Goal: Navigation & Orientation: Find specific page/section

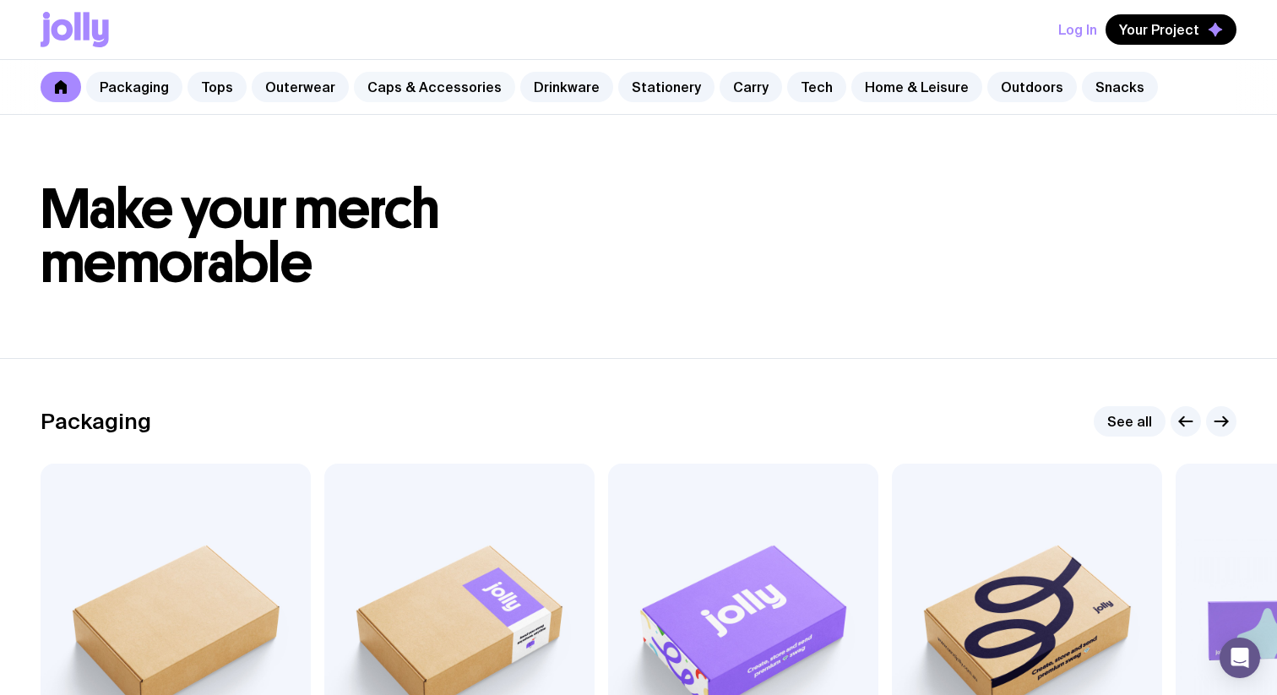
click at [453, 84] on link "Caps & Accessories" at bounding box center [434, 87] width 161 height 30
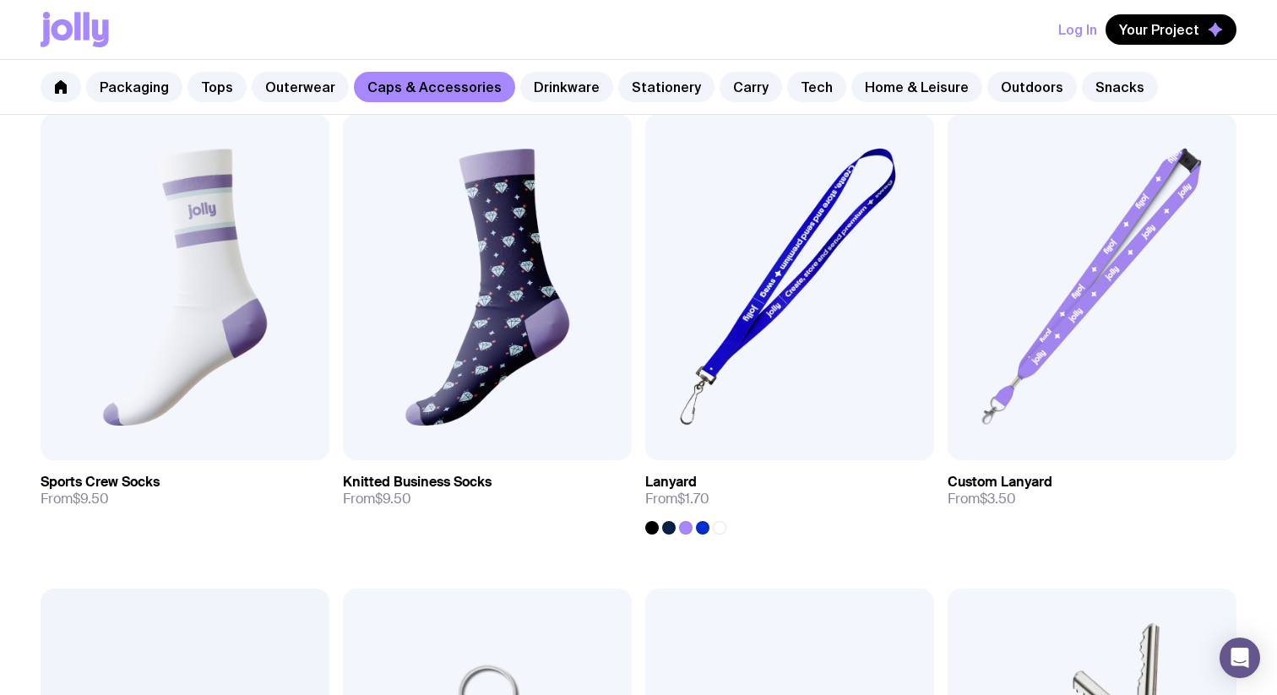
scroll to position [1669, 0]
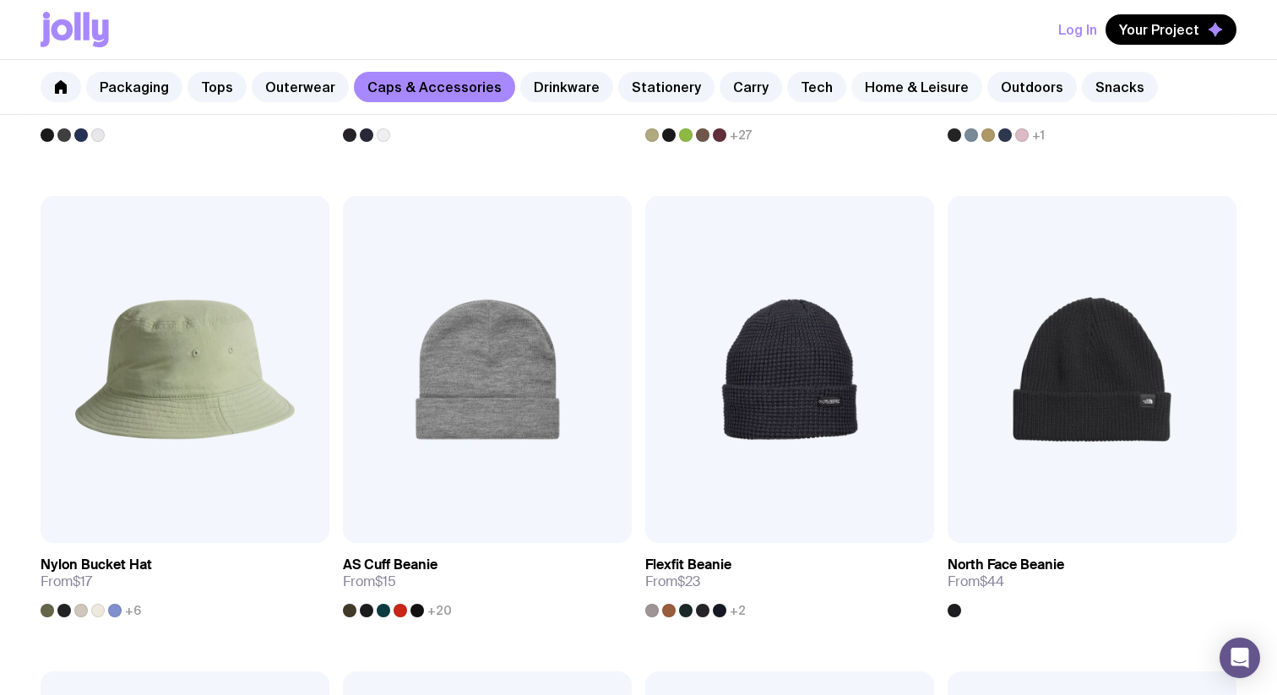
click at [869, 100] on link "Home & Leisure" at bounding box center [916, 87] width 131 height 30
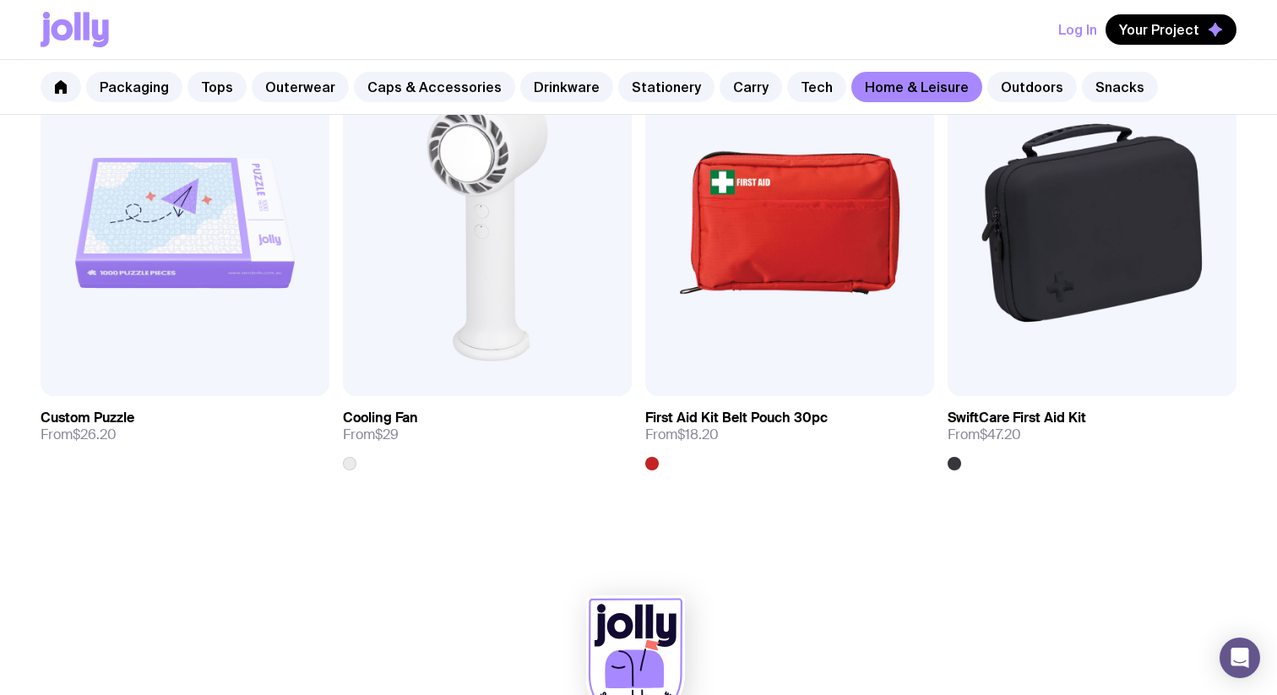
scroll to position [3709, 0]
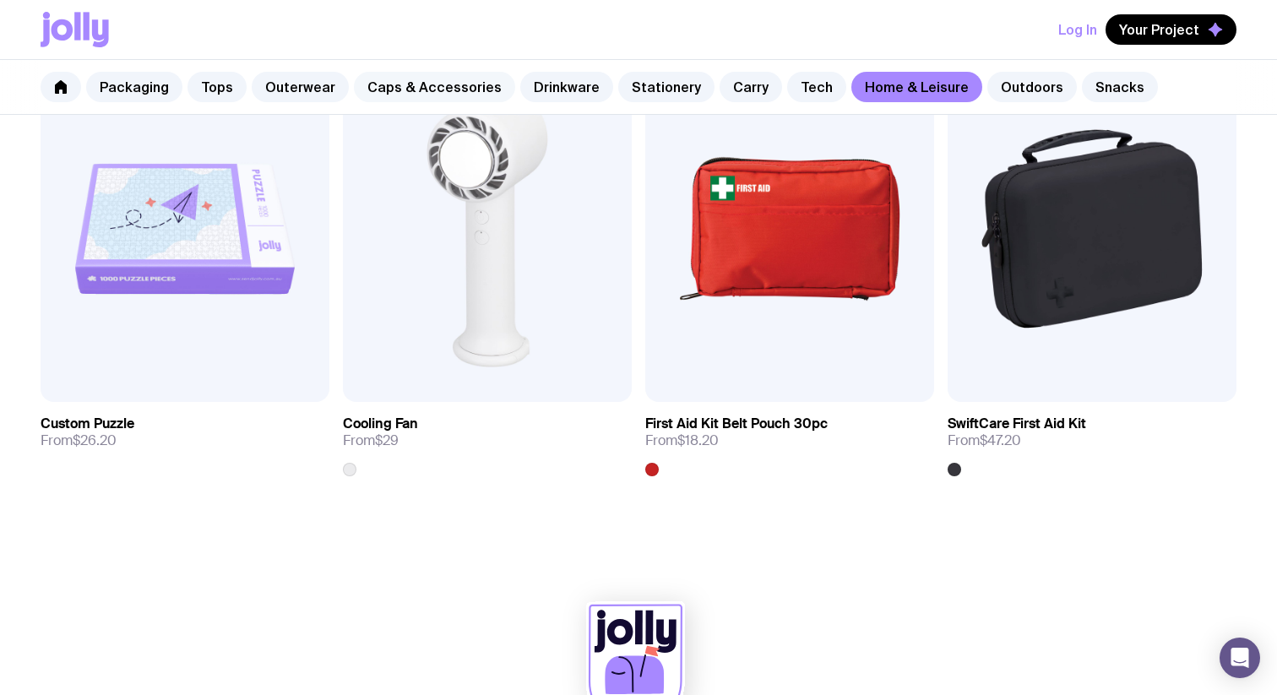
click at [451, 91] on link "Caps & Accessories" at bounding box center [434, 87] width 161 height 30
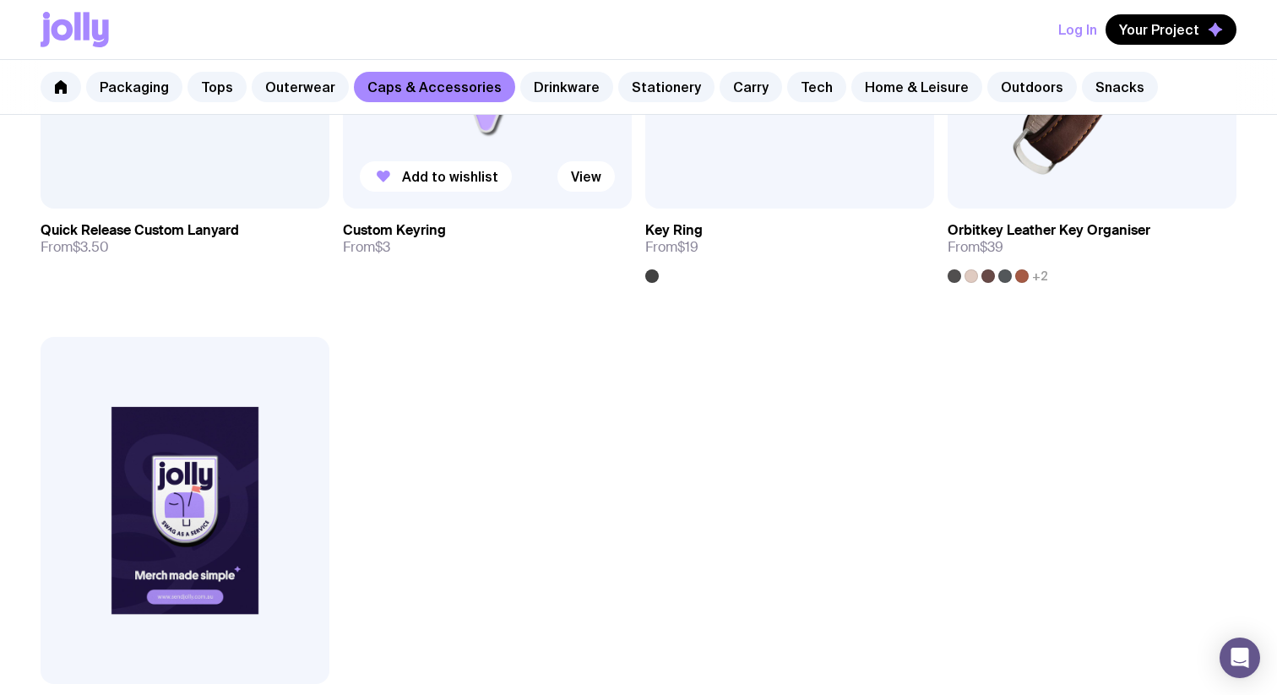
scroll to position [2956, 0]
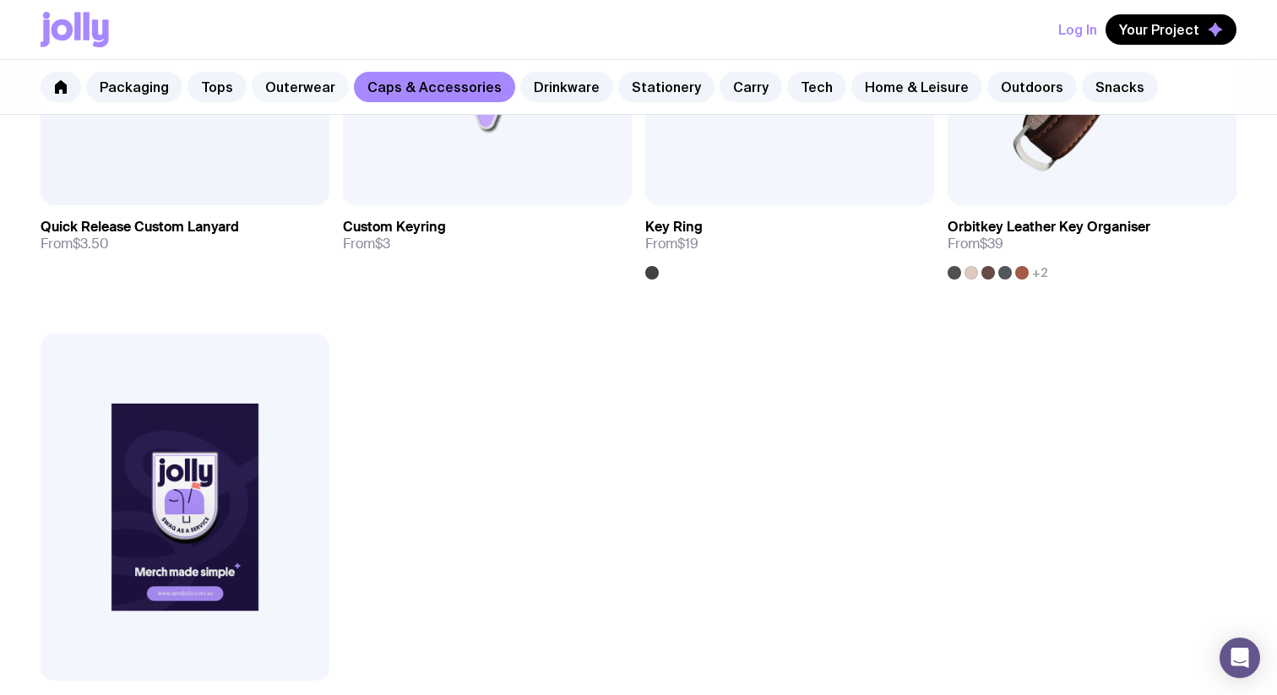
click at [281, 95] on link "Outerwear" at bounding box center [300, 87] width 97 height 30
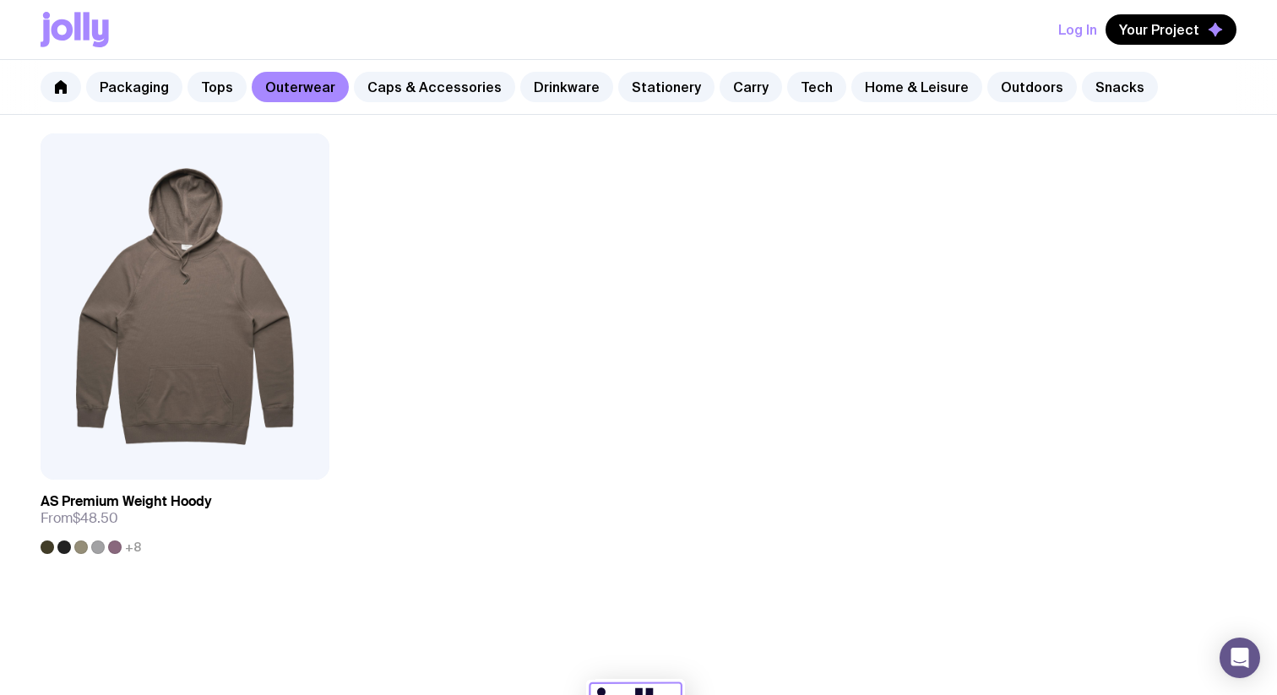
scroll to position [2674, 0]
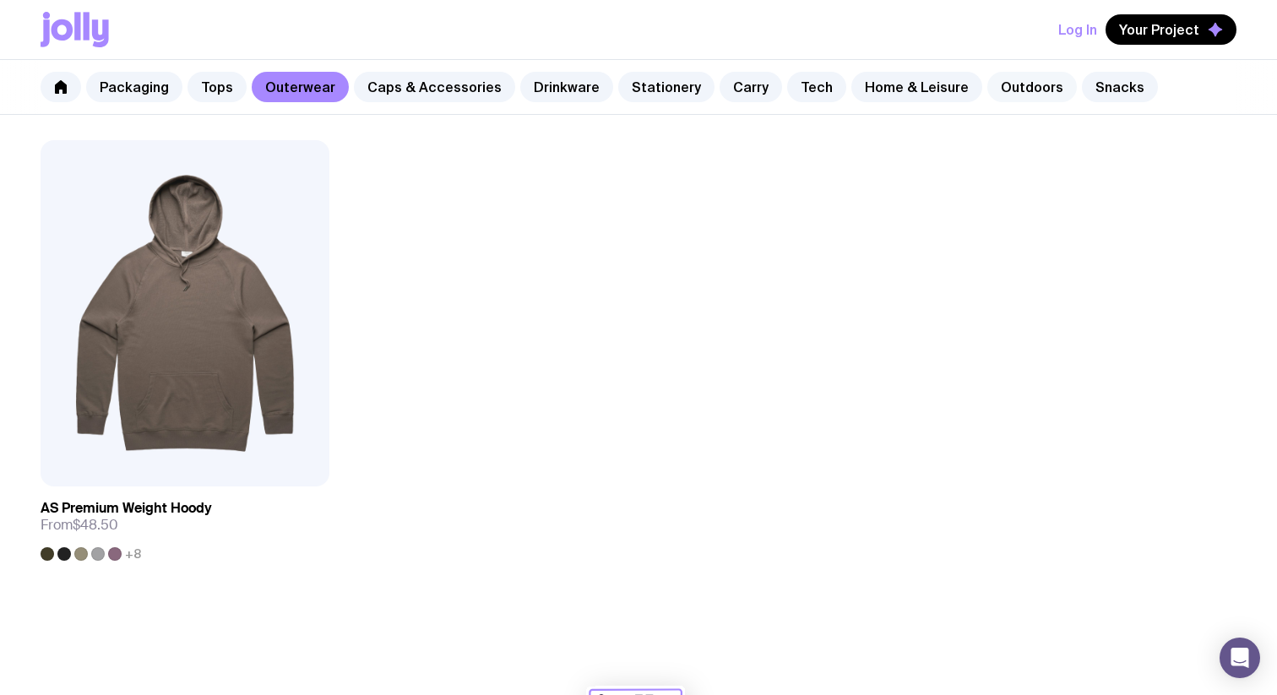
click at [987, 86] on link "Outdoors" at bounding box center [1032, 87] width 90 height 30
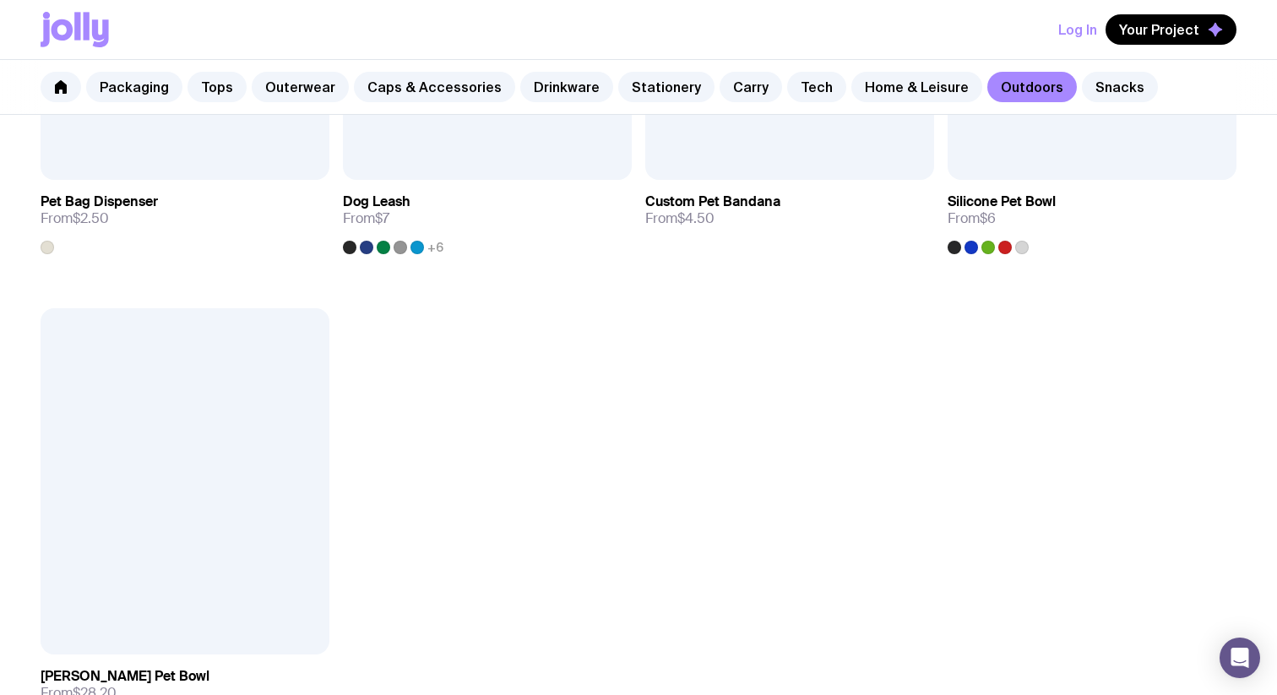
scroll to position [2313, 0]
